Goal: Complete application form

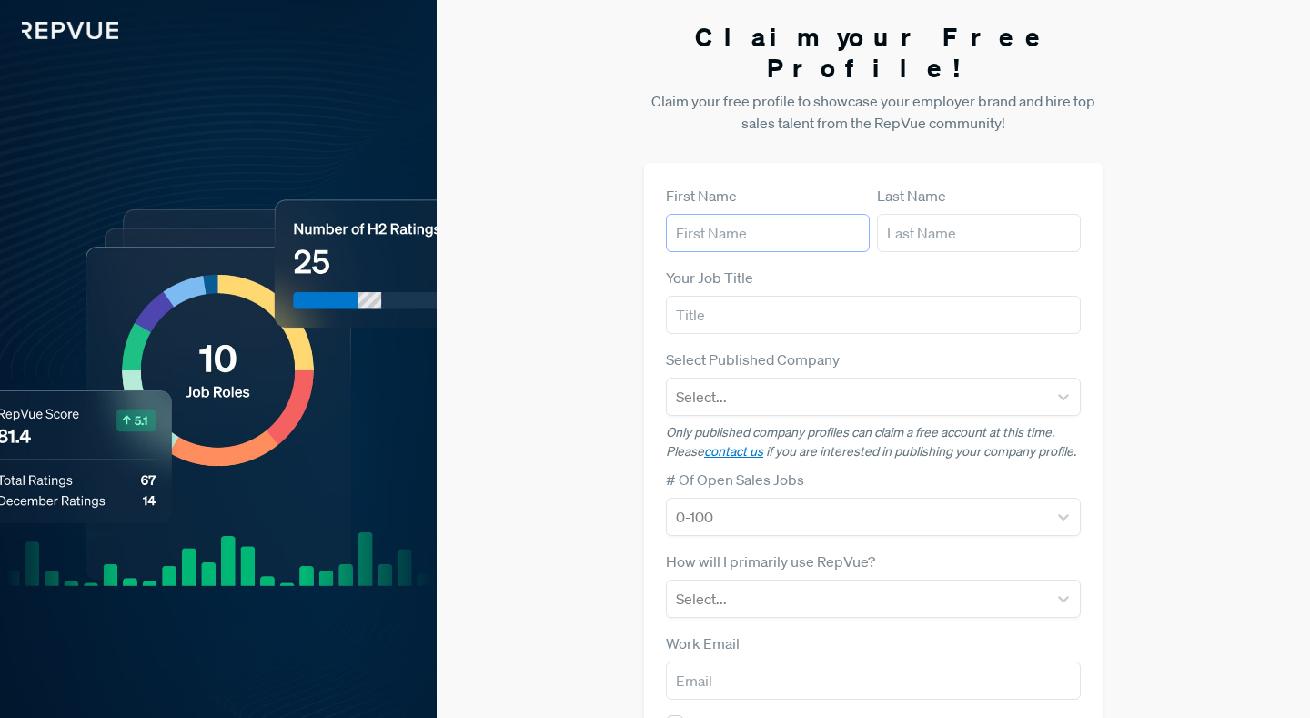
click at [795, 214] on input "text" at bounding box center [768, 233] width 204 height 38
type input "Cierra"
type input "[PERSON_NAME]"
click at [795, 296] on input "text" at bounding box center [873, 315] width 415 height 38
type input "Sales Manager"
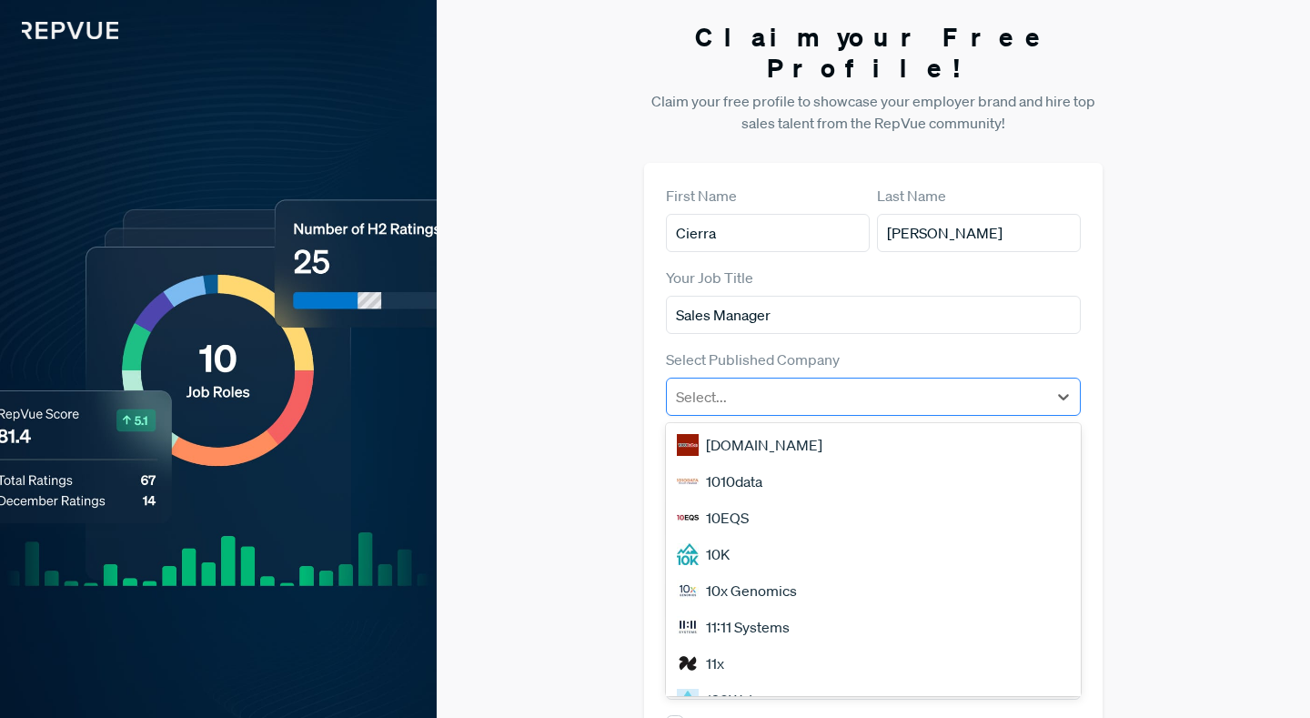
click at [750, 384] on div at bounding box center [857, 396] width 362 height 25
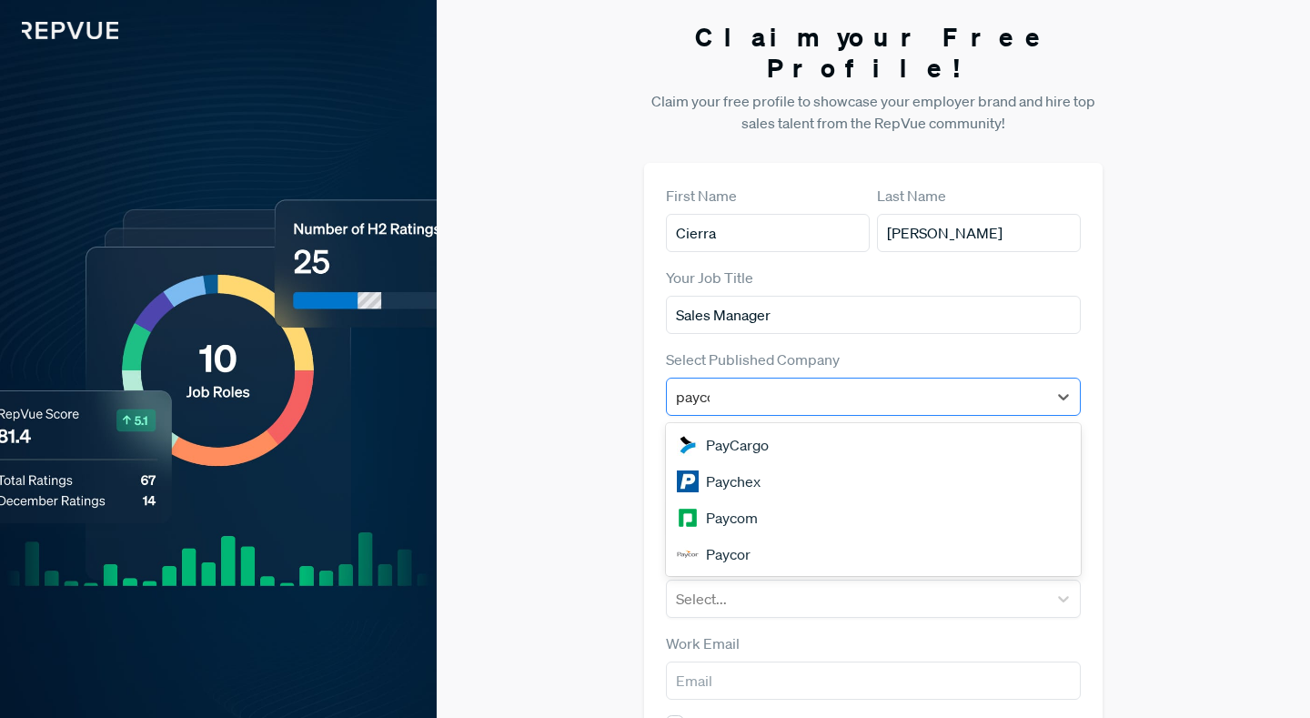
type input "paycom"
click at [764, 427] on div "Paycom" at bounding box center [873, 445] width 415 height 36
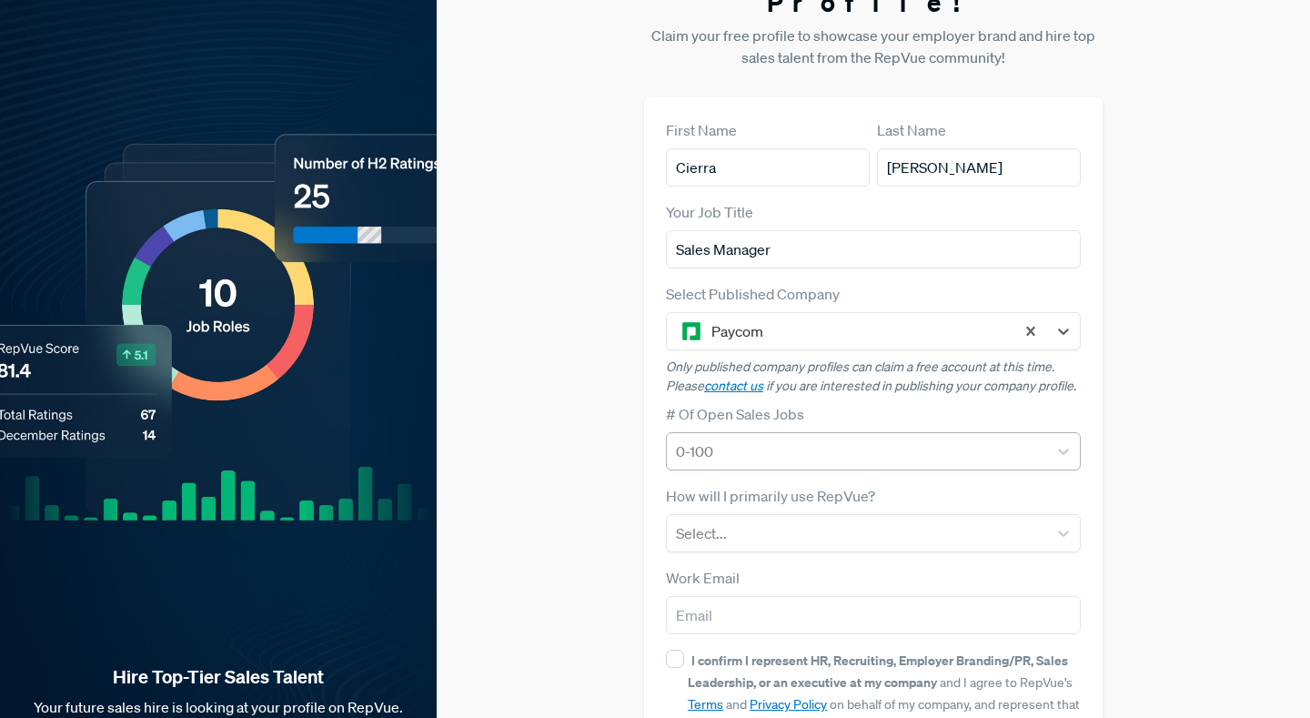
scroll to position [71, 0]
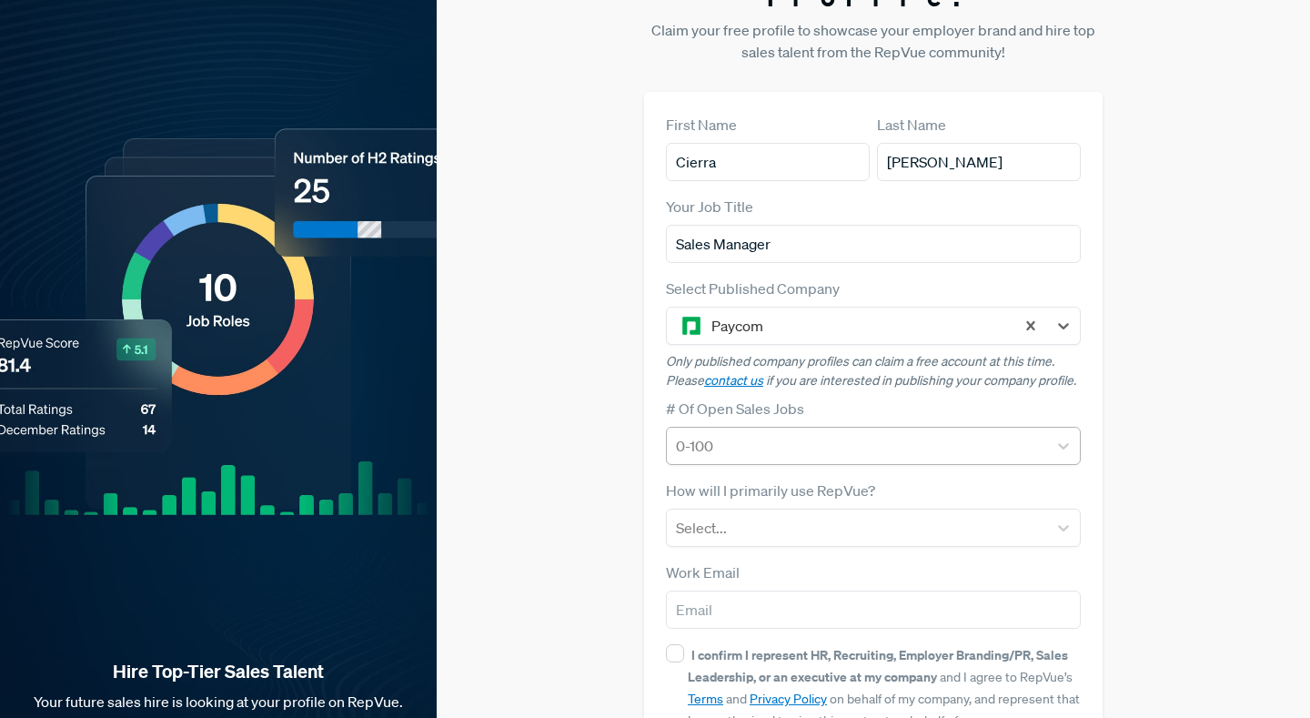
click at [748, 433] on div at bounding box center [857, 445] width 362 height 25
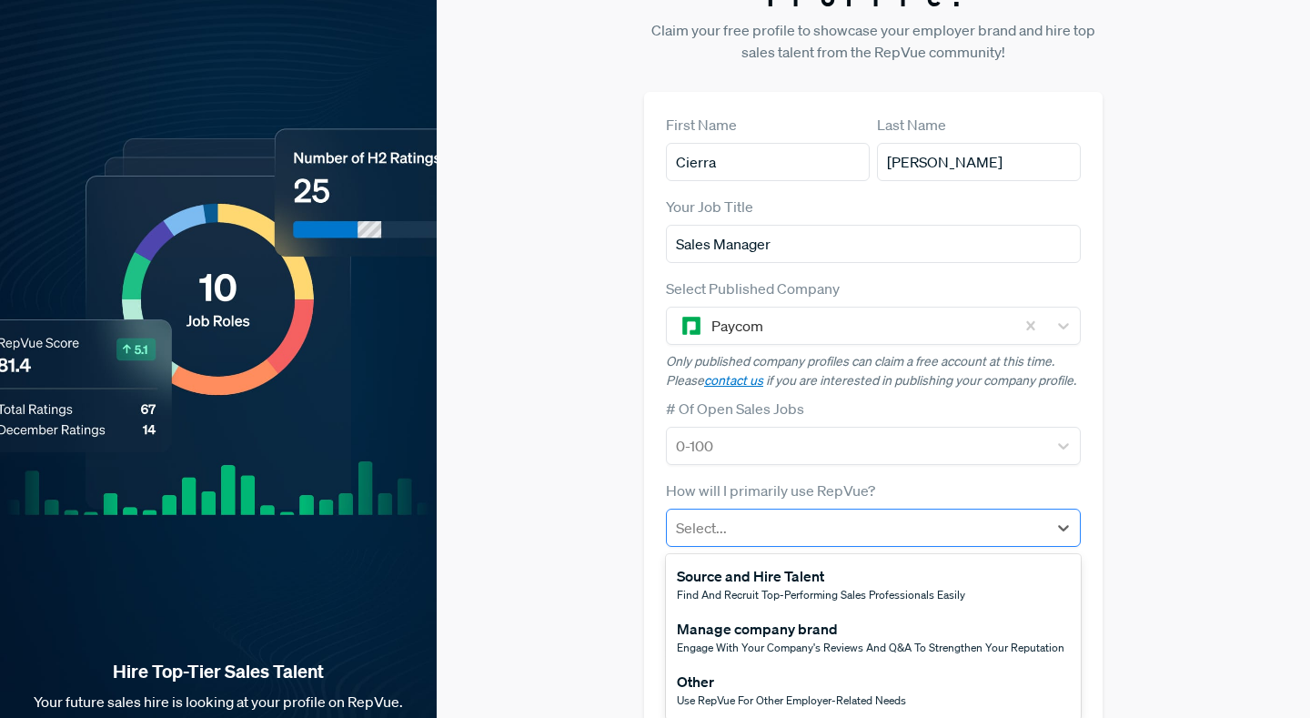
click at [761, 515] on div at bounding box center [857, 527] width 362 height 25
click at [741, 692] on span "Use RepVue for other employer-related needs" at bounding box center [791, 699] width 229 height 15
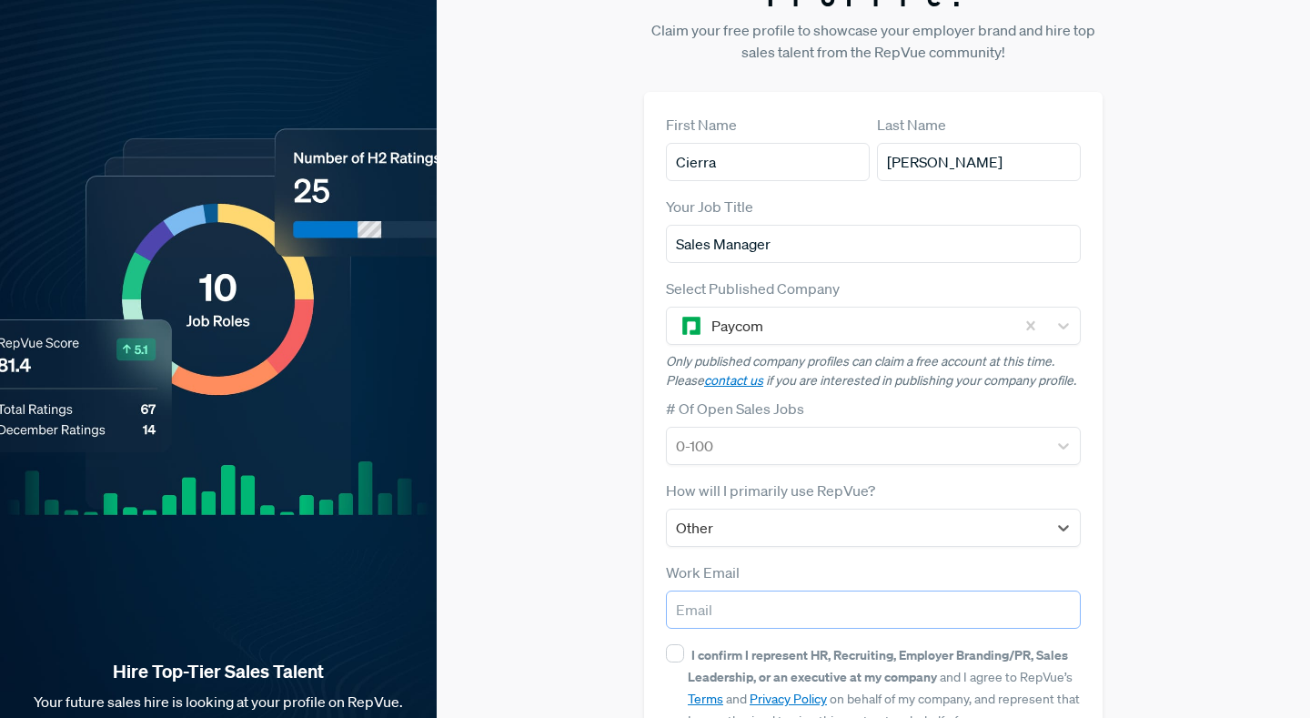
click at [753, 590] on input "email" at bounding box center [873, 609] width 415 height 38
type input "[EMAIL_ADDRESS][DOMAIN_NAME]"
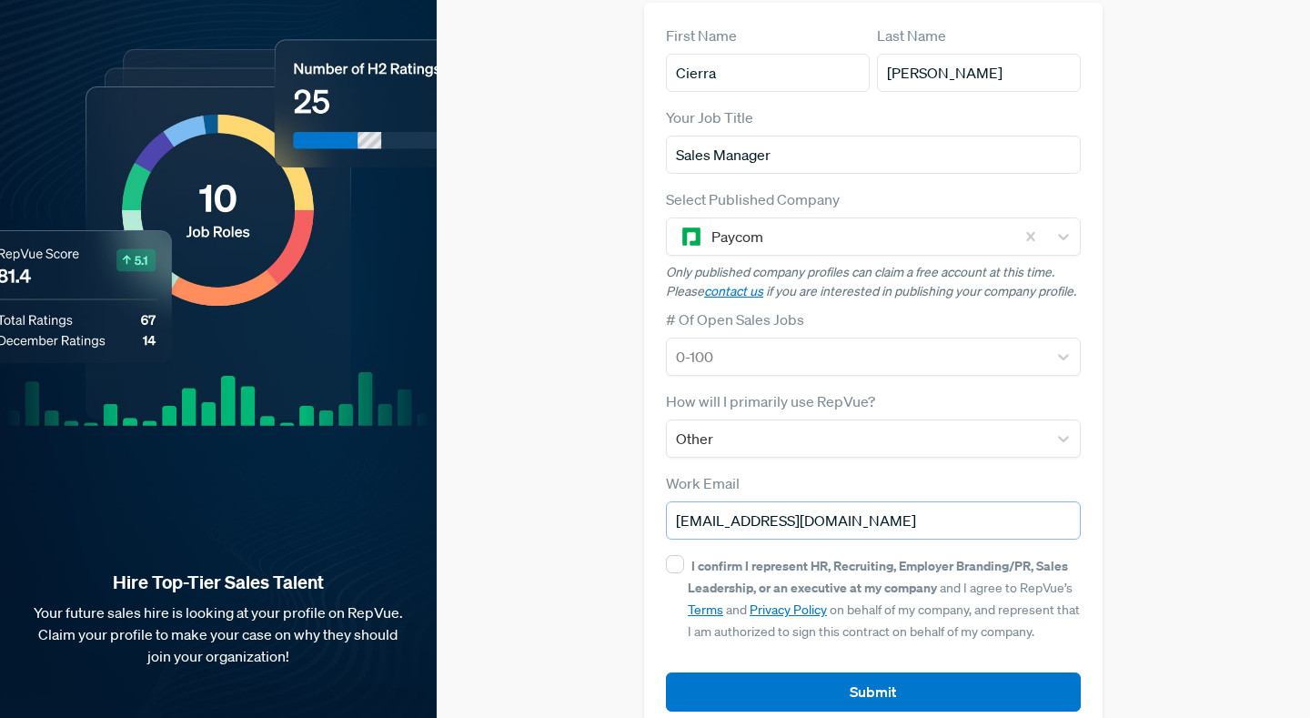
scroll to position [165, 0]
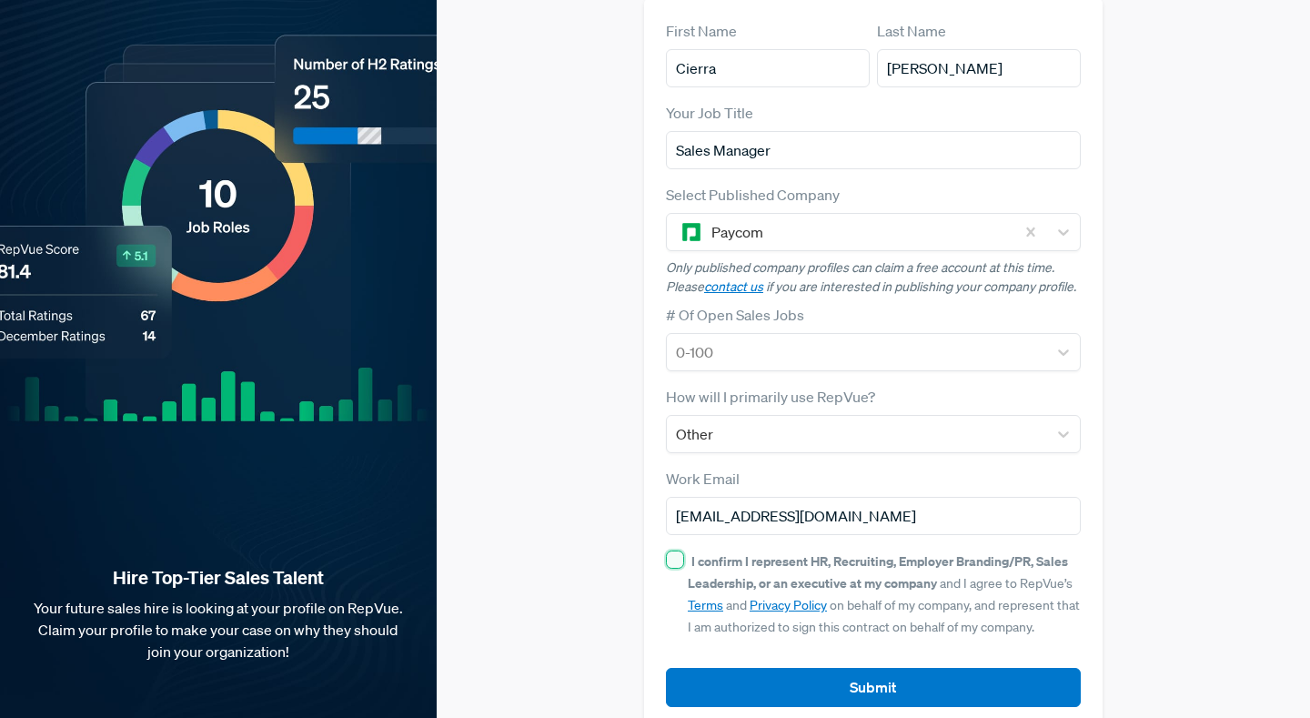
click at [674, 550] on input "I confirm I represent HR, Recruiting, Employer Branding/PR, Sales Leadership, o…" at bounding box center [675, 559] width 18 height 18
checkbox input "true"
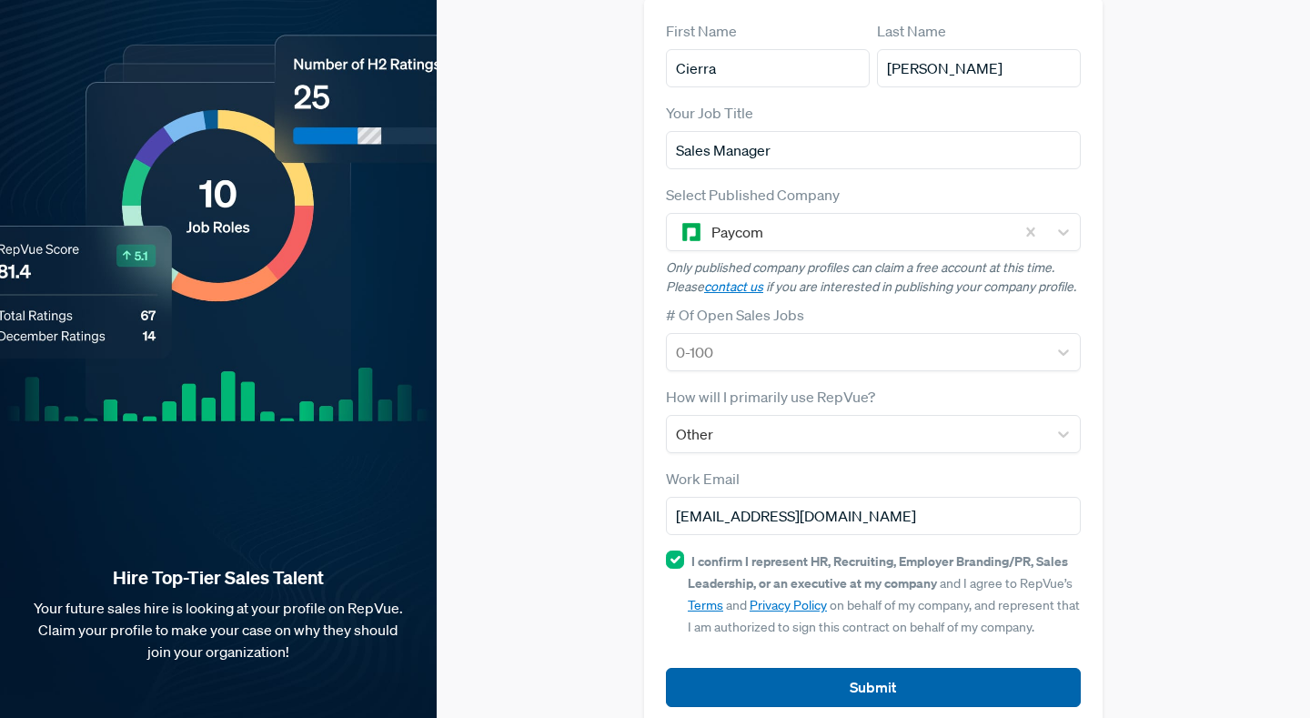
click at [762, 668] on button "Submit" at bounding box center [873, 687] width 415 height 39
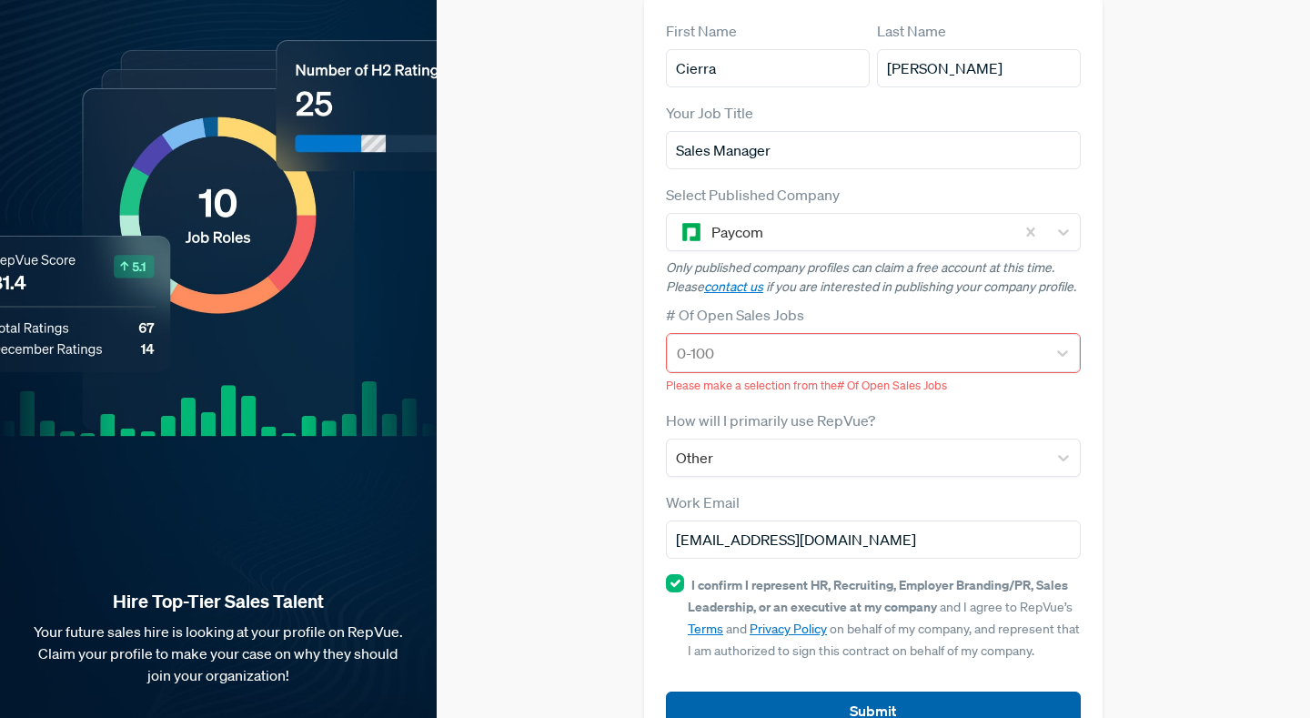
scroll to position [188, 0]
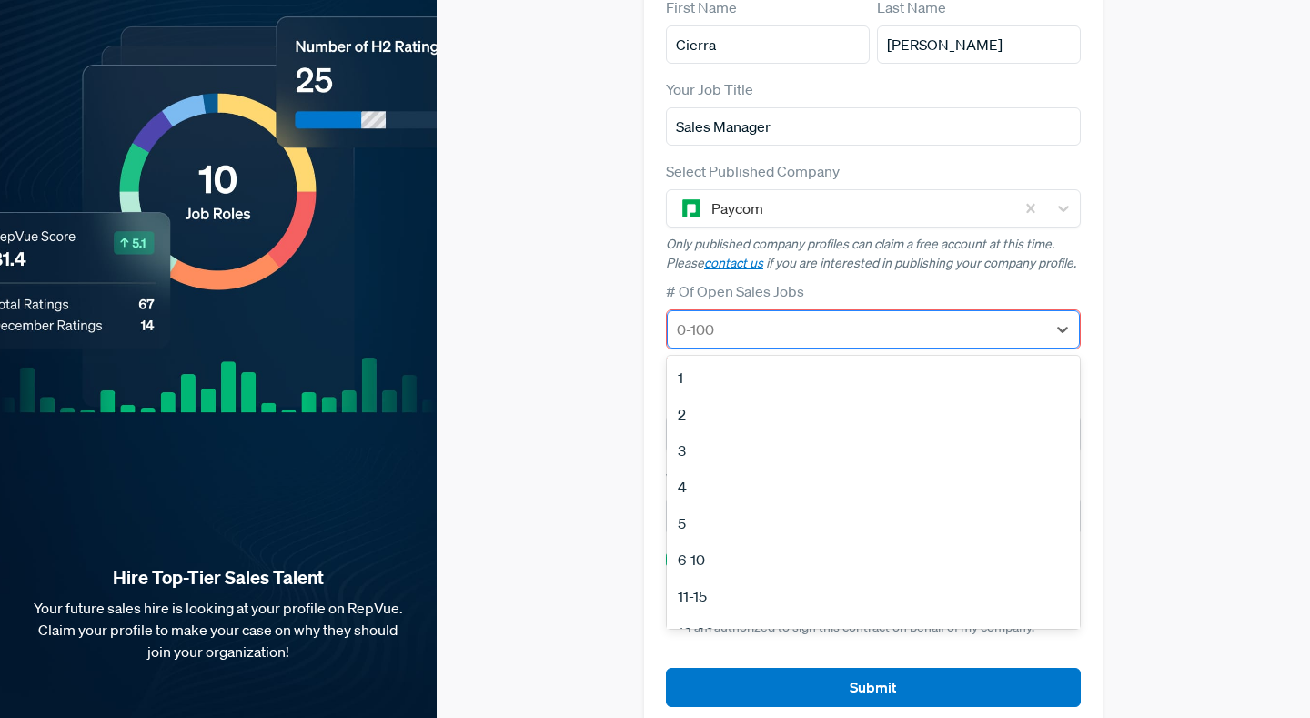
click at [769, 317] on div at bounding box center [857, 329] width 360 height 25
click at [706, 432] on div "3" at bounding box center [873, 450] width 413 height 36
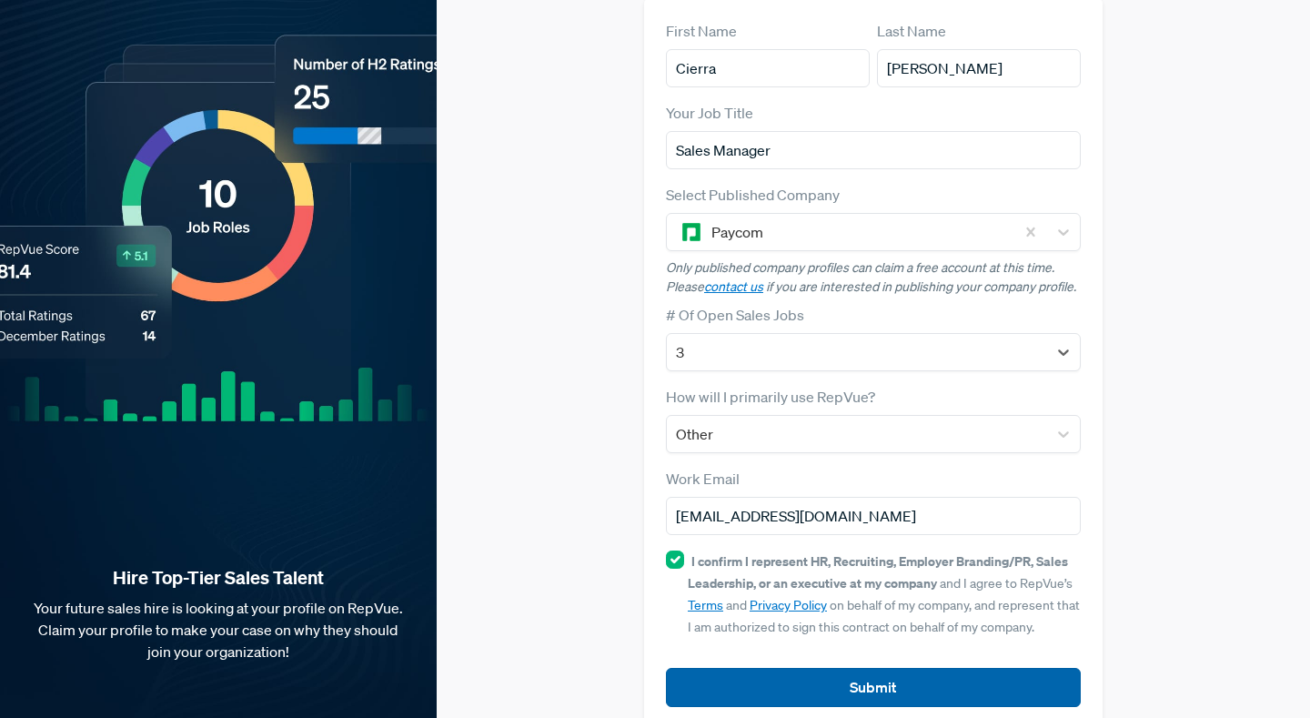
click at [829, 668] on button "Submit" at bounding box center [873, 687] width 415 height 39
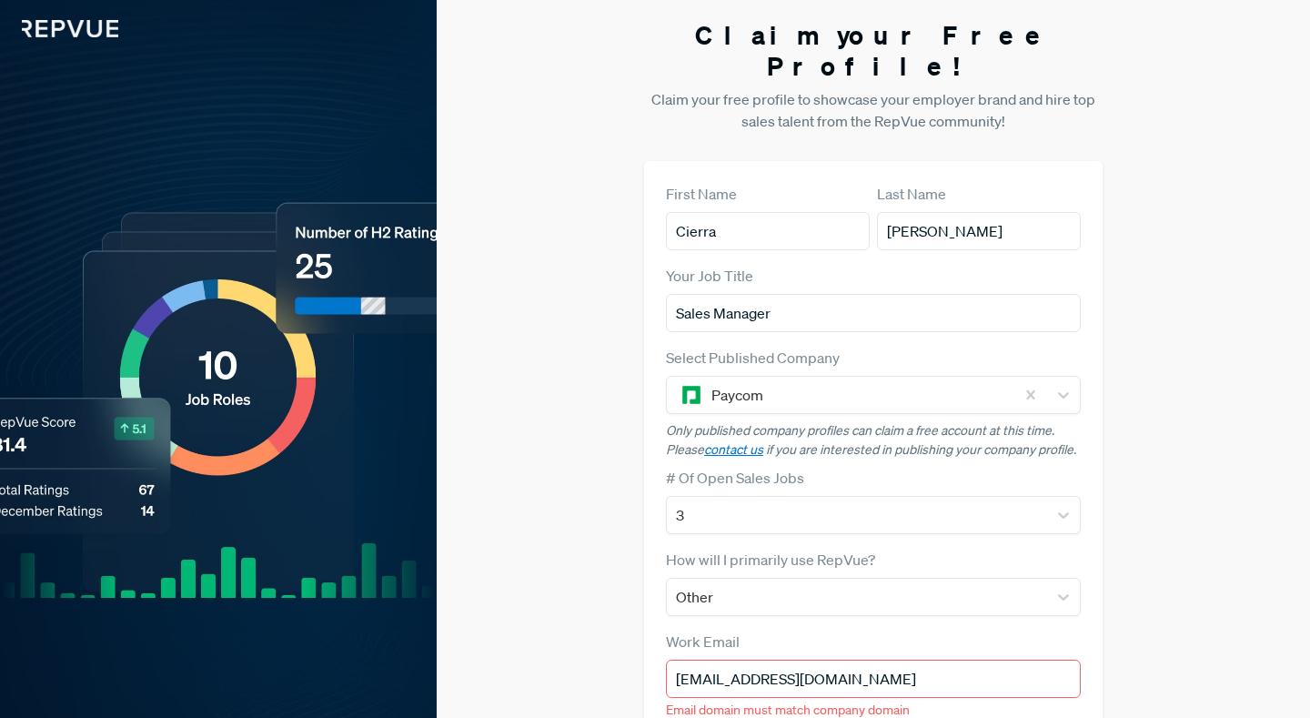
scroll to position [0, 0]
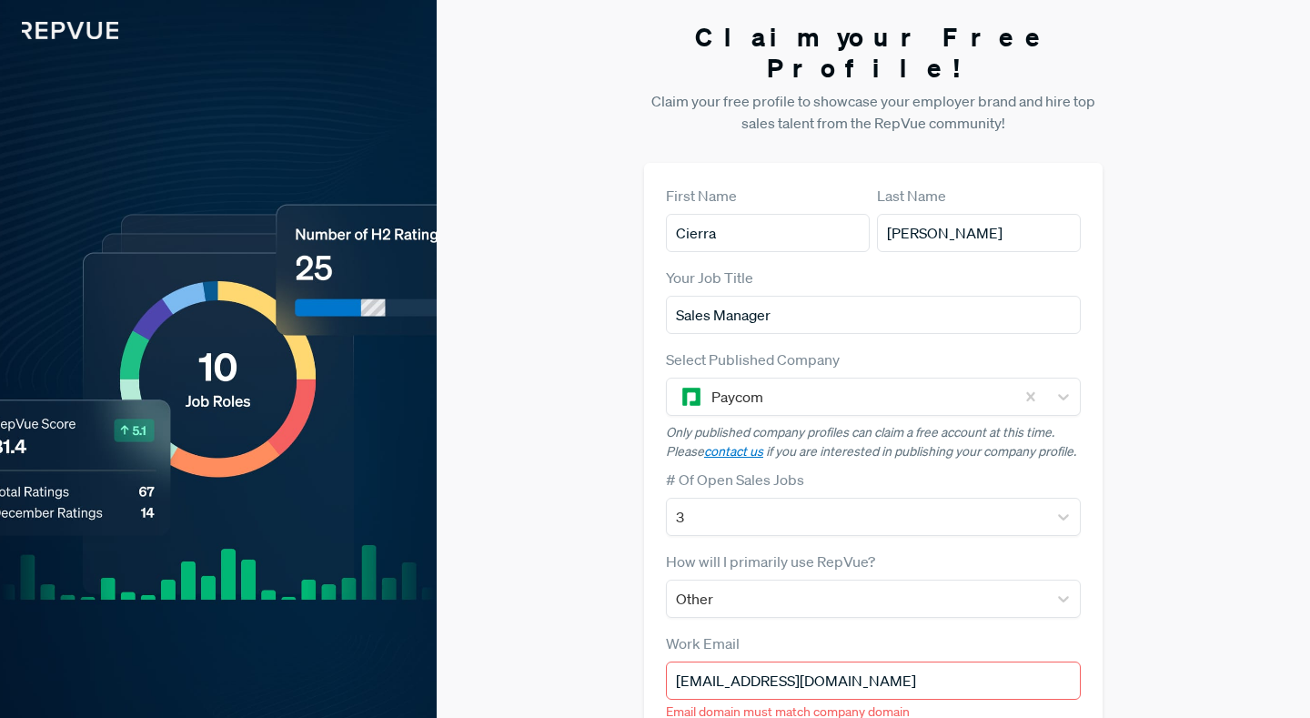
click at [238, 86] on div "Hire Top-Tier Sales Talent Your future sales hire is looking at your profile on…" at bounding box center [218, 468] width 437 height 937
